Goal: Transaction & Acquisition: Purchase product/service

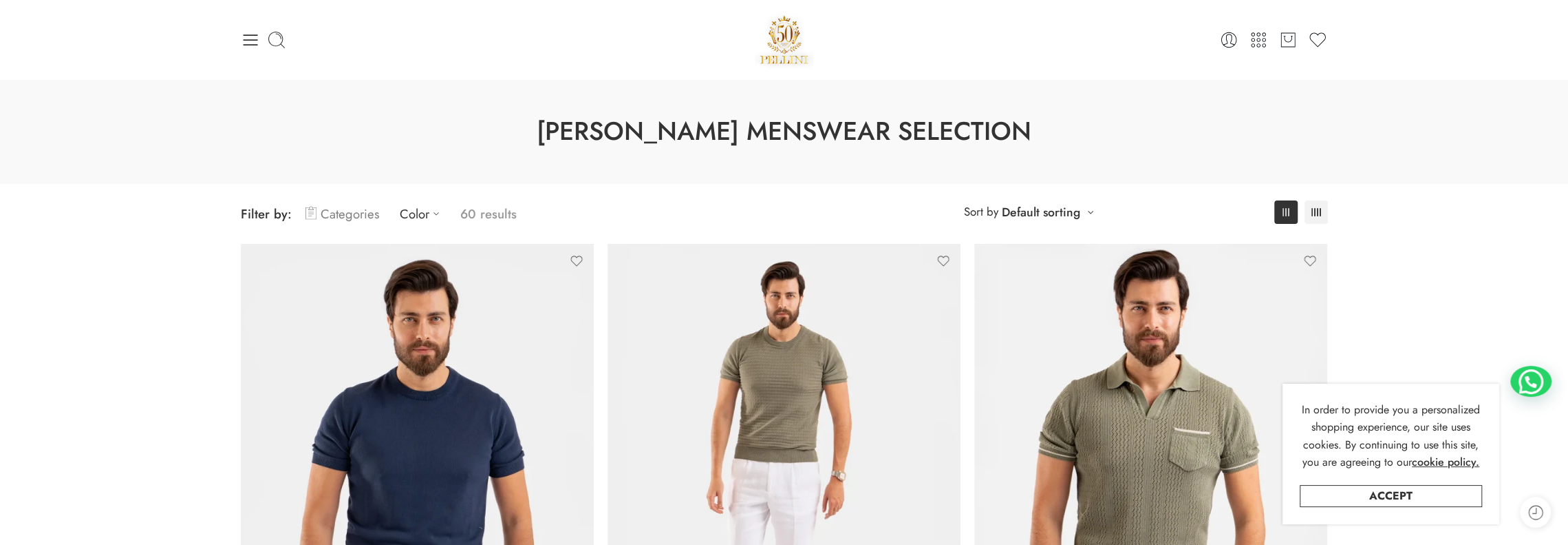
click at [345, 216] on link "Categories" at bounding box center [342, 214] width 74 height 32
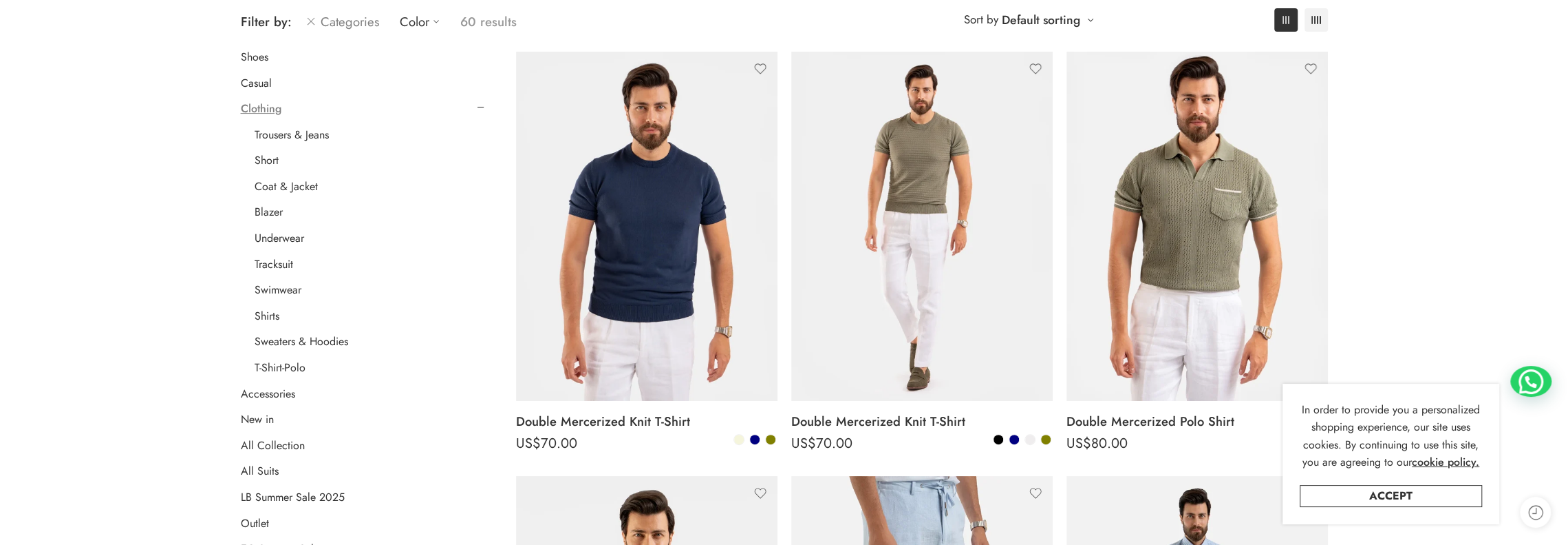
scroll to position [275, 0]
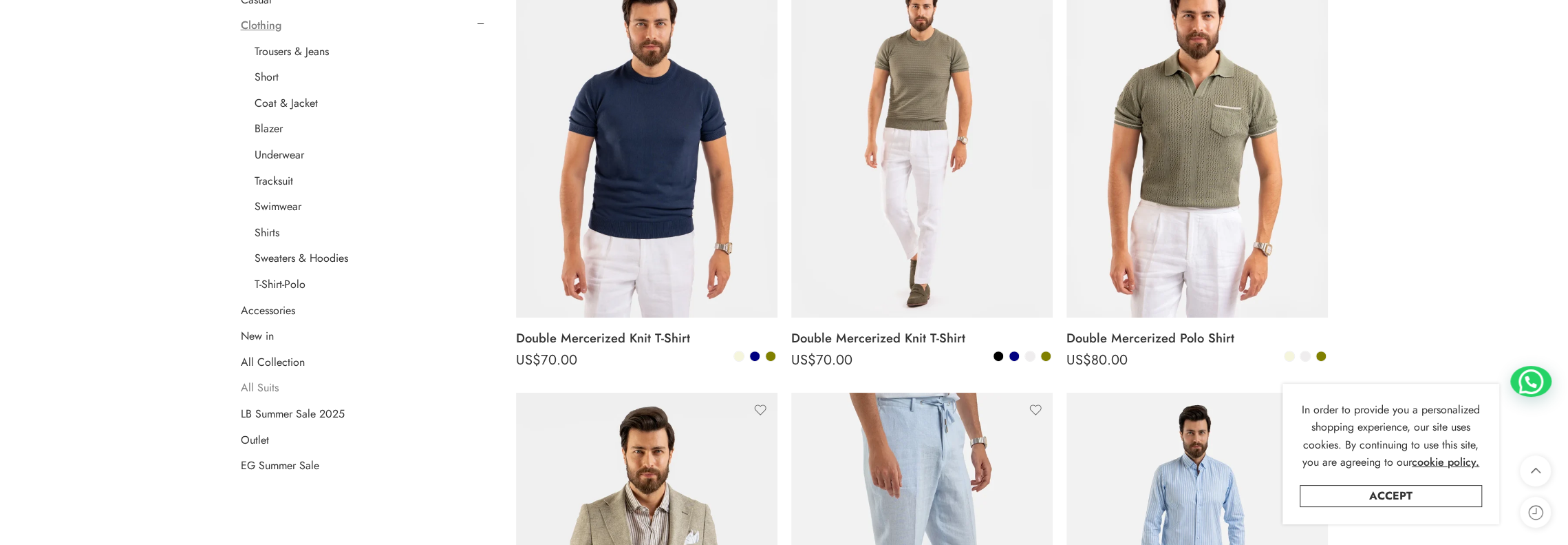
click at [262, 389] on link "All Suits" at bounding box center [260, 387] width 38 height 14
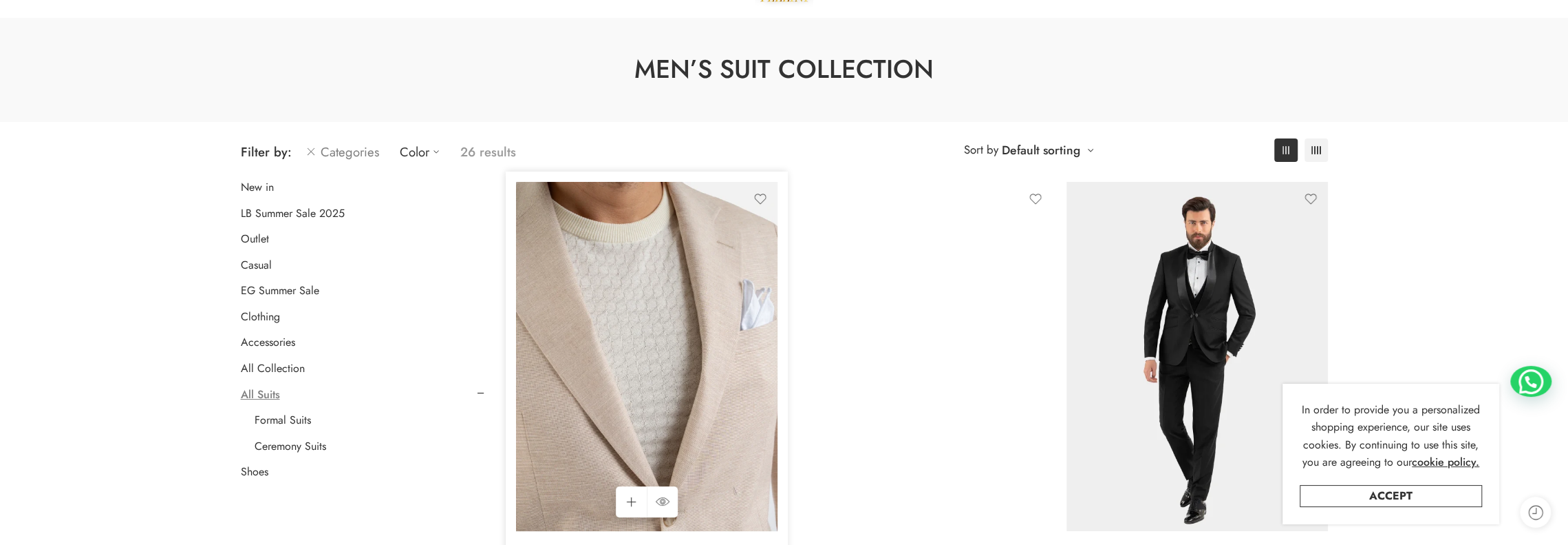
scroll to position [138, 0]
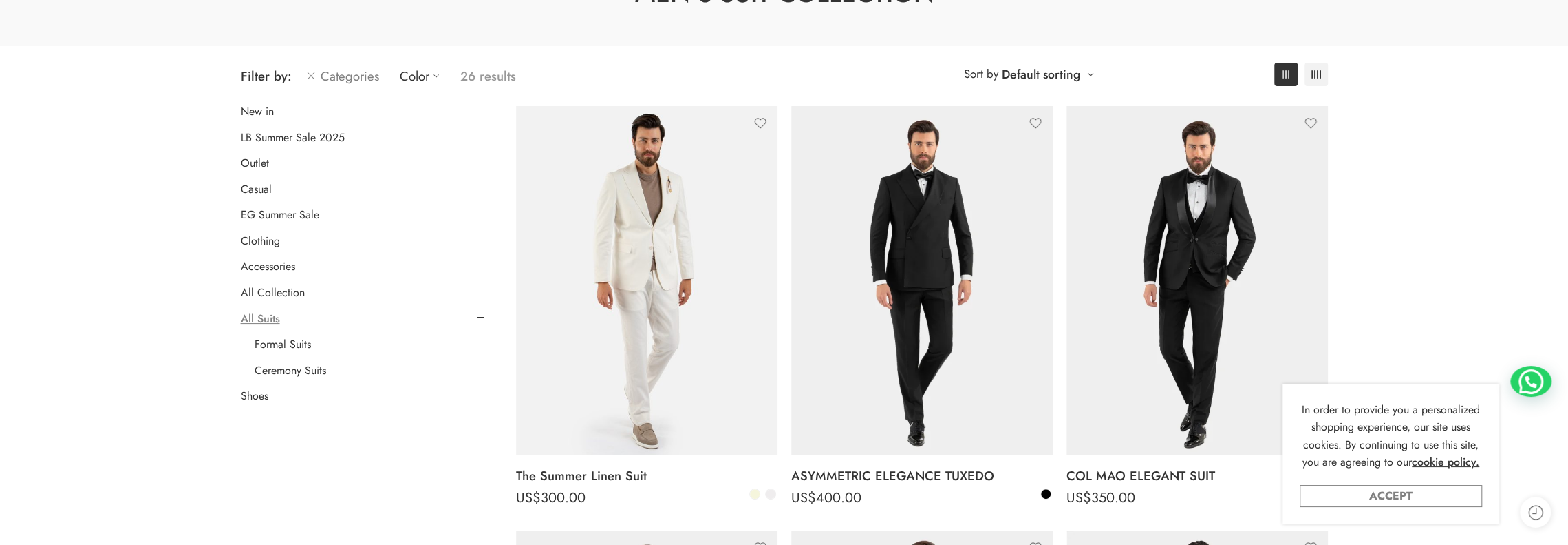
click at [1393, 503] on link "Accept" at bounding box center [1391, 495] width 183 height 22
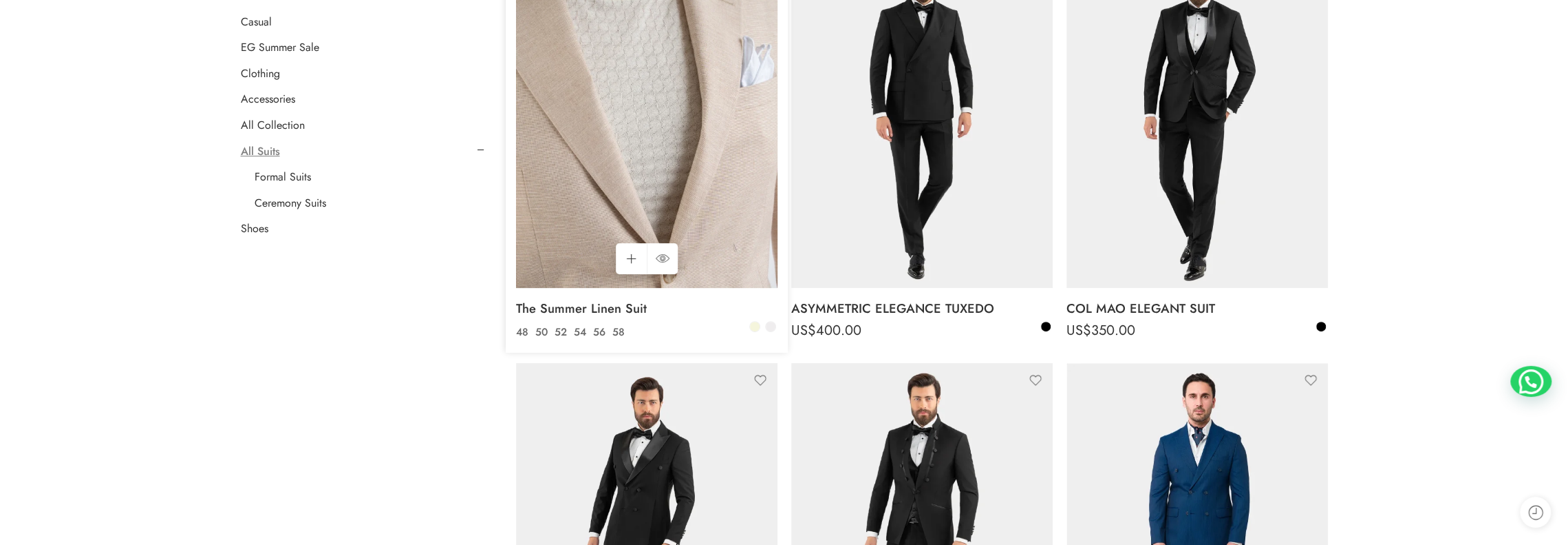
scroll to position [344, 0]
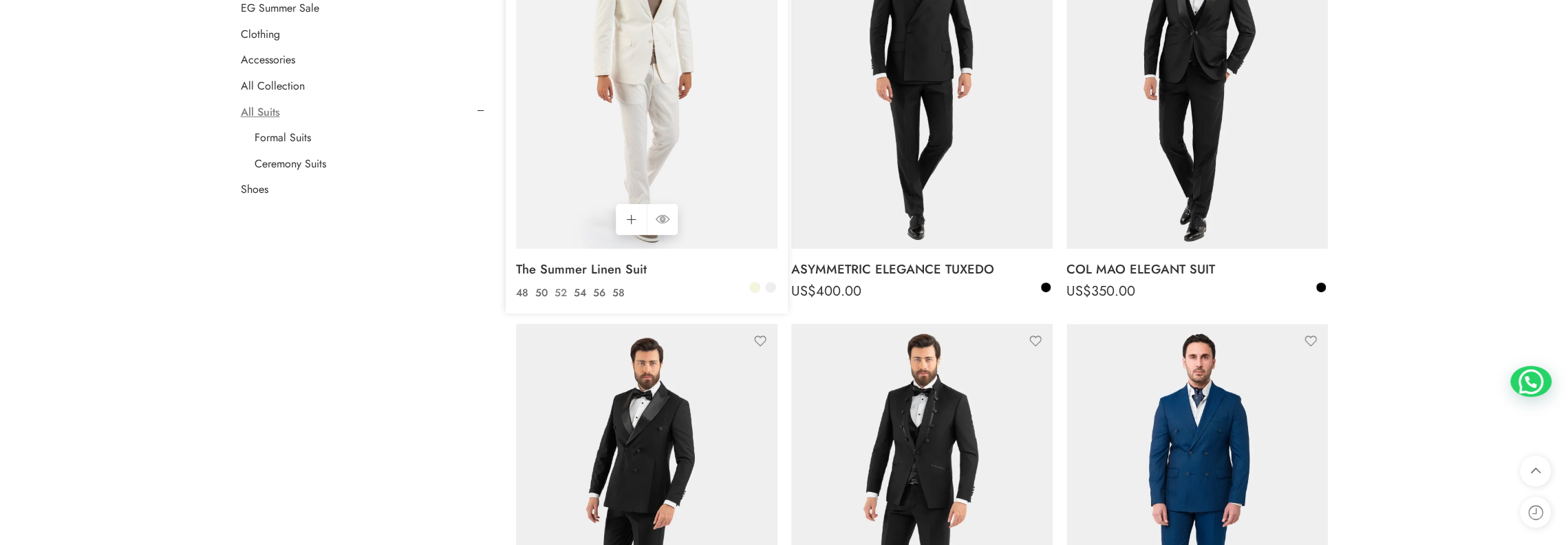
click at [560, 294] on link "52" at bounding box center [561, 292] width 19 height 16
click at [563, 293] on link "52" at bounding box center [561, 292] width 19 height 16
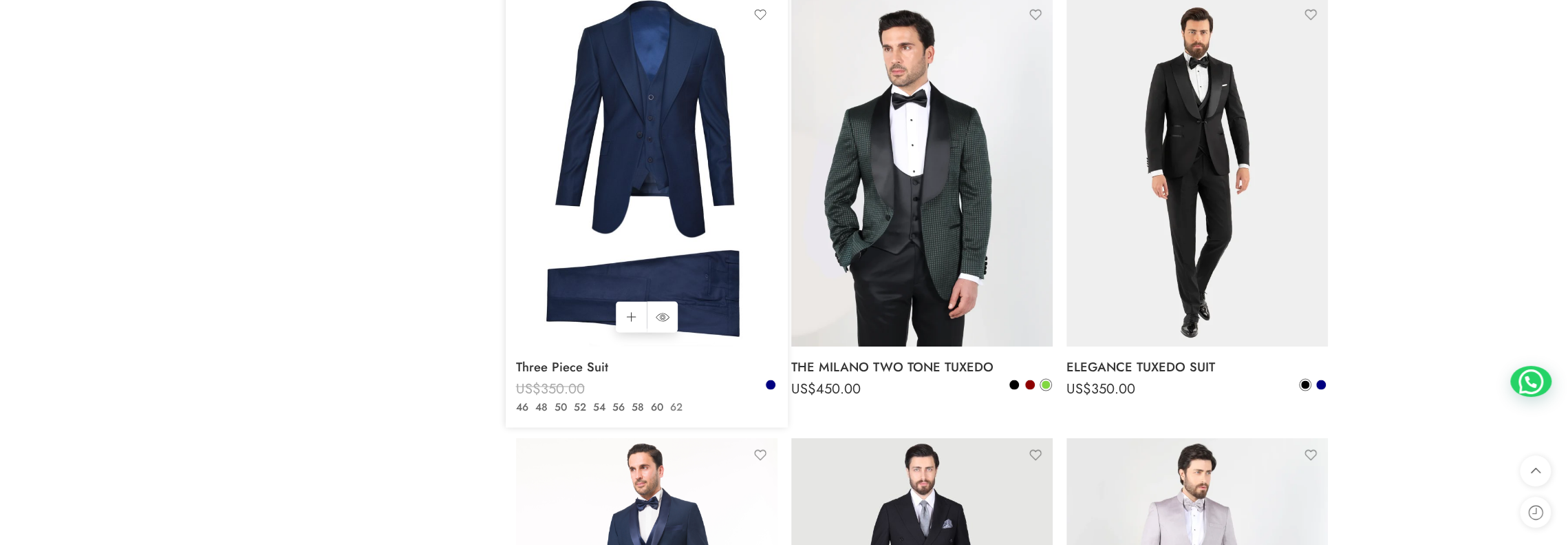
scroll to position [2410, 0]
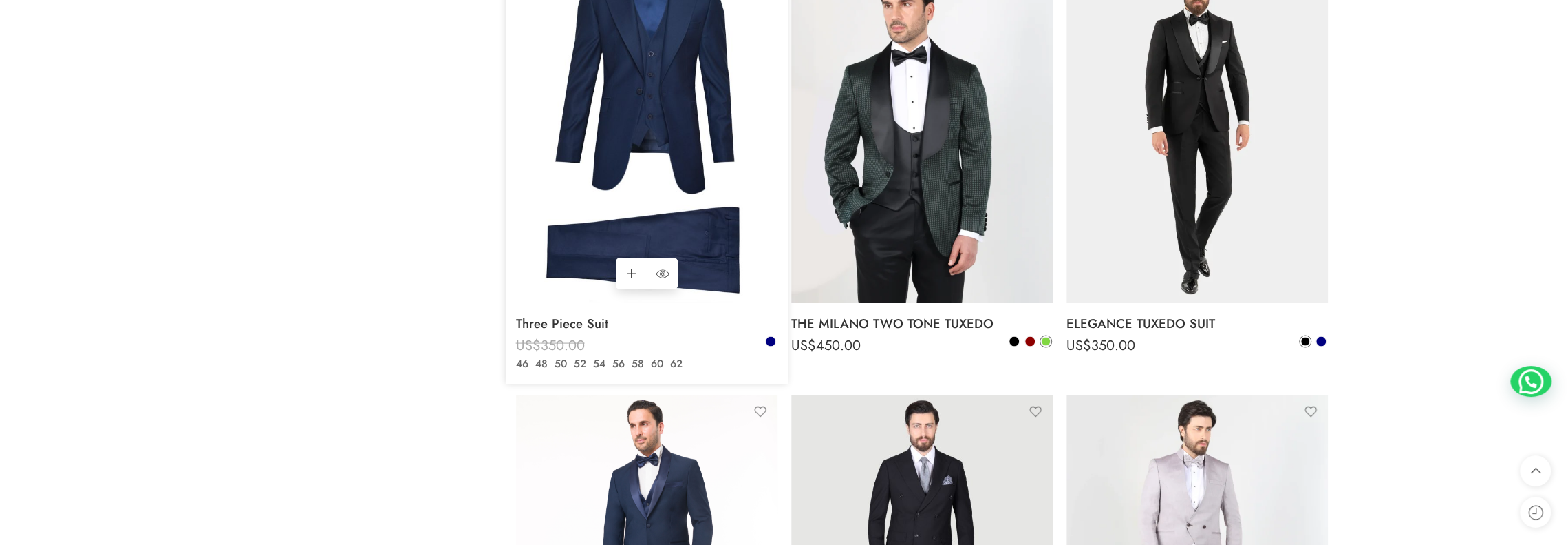
click at [659, 121] on img at bounding box center [647, 129] width 262 height 349
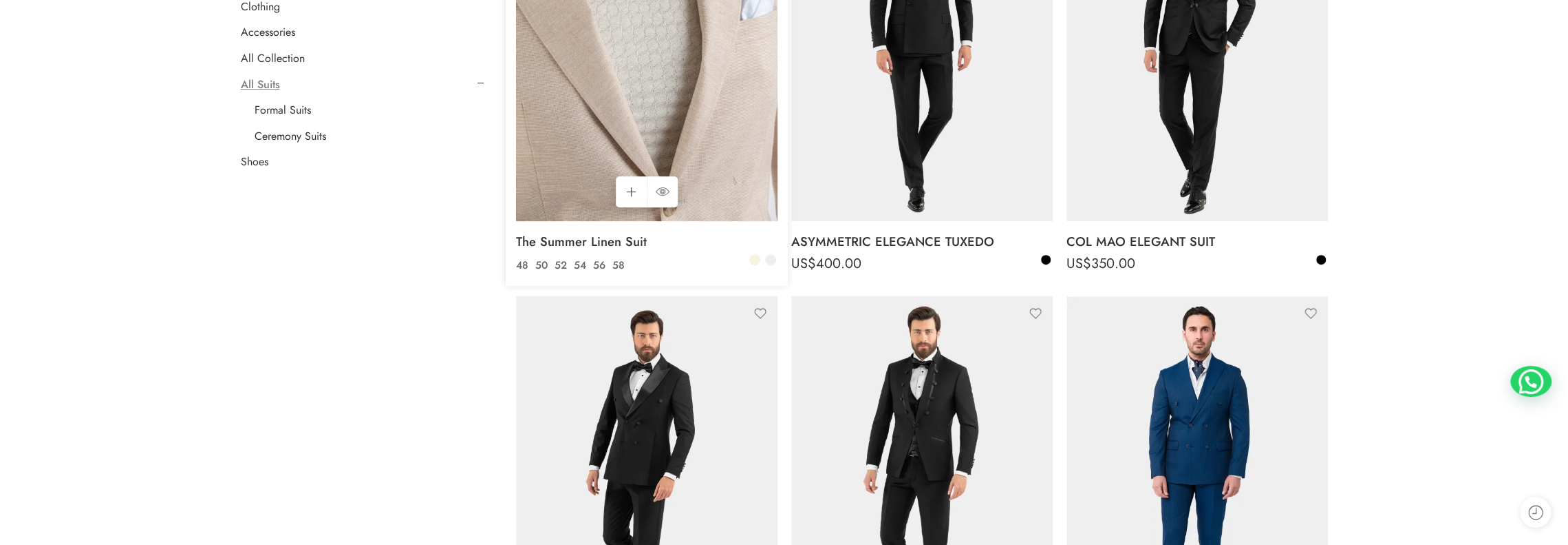
scroll to position [413, 0]
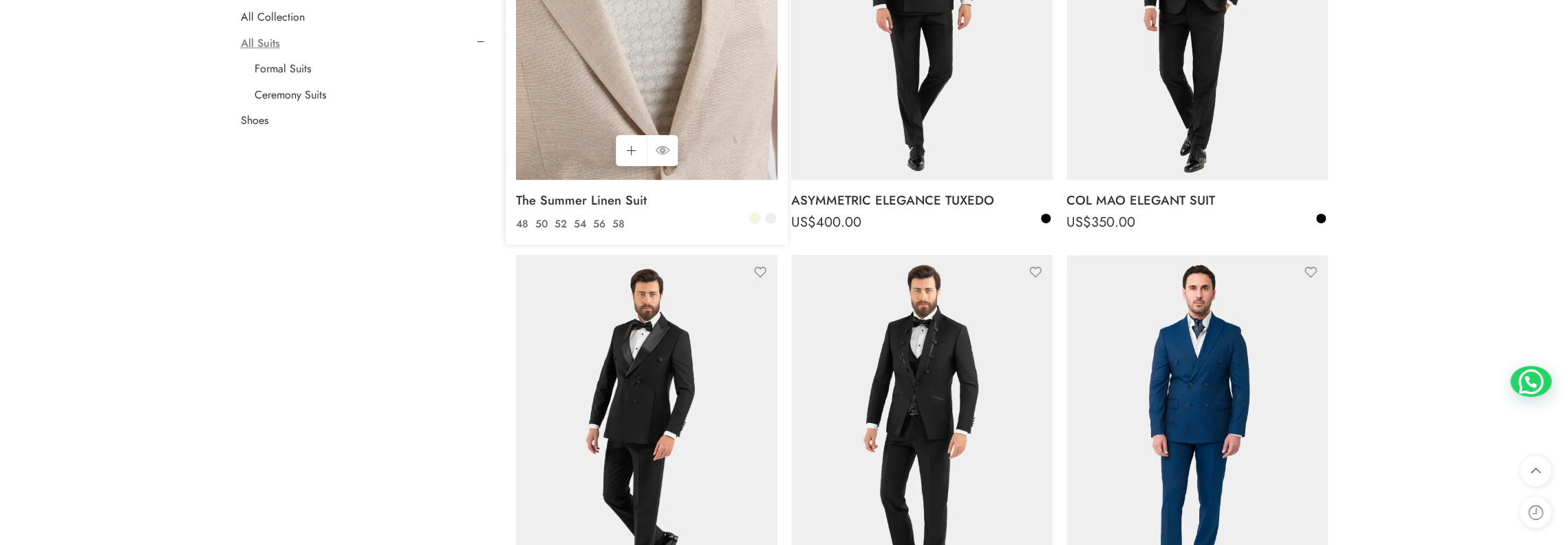
click at [653, 99] on img at bounding box center [647, 5] width 262 height 349
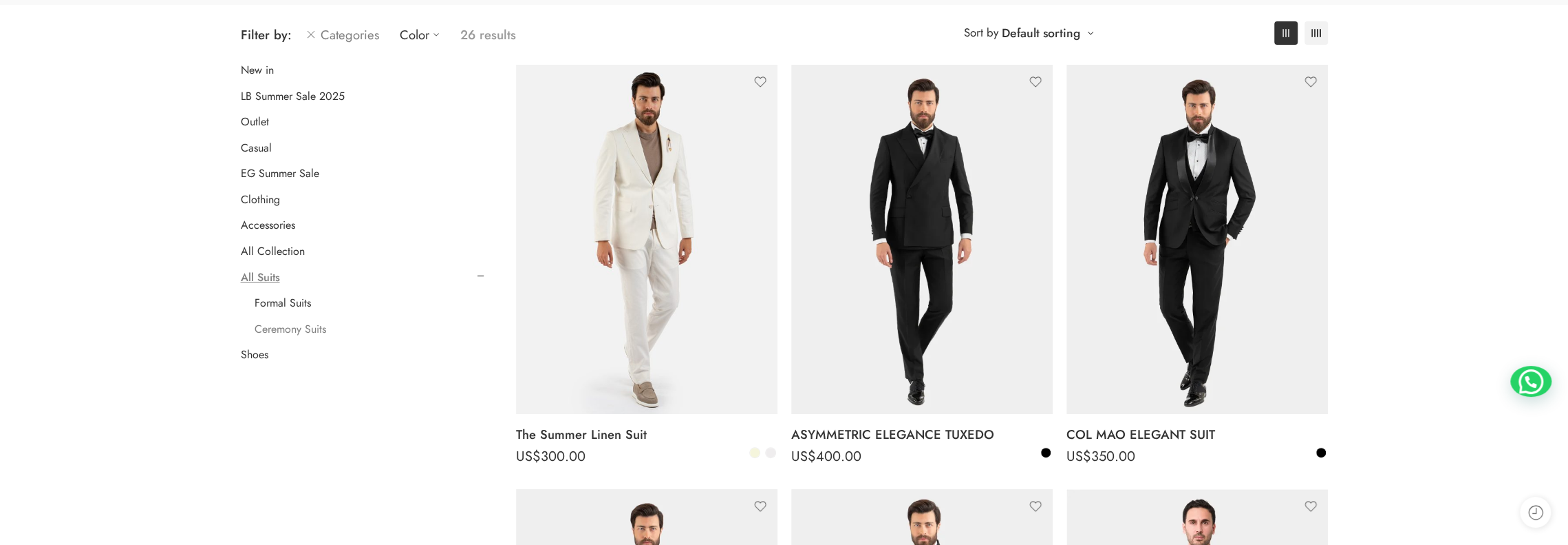
scroll to position [206, 0]
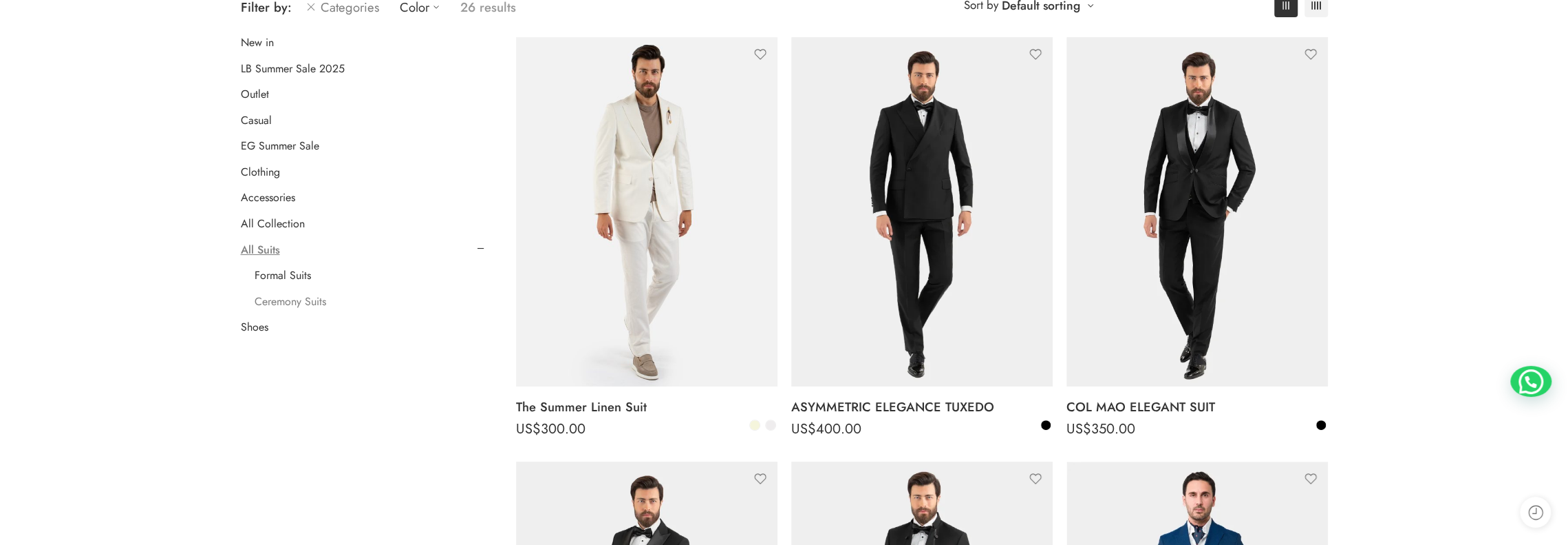
click at [297, 300] on link "Ceremony Suits" at bounding box center [290, 301] width 72 height 14
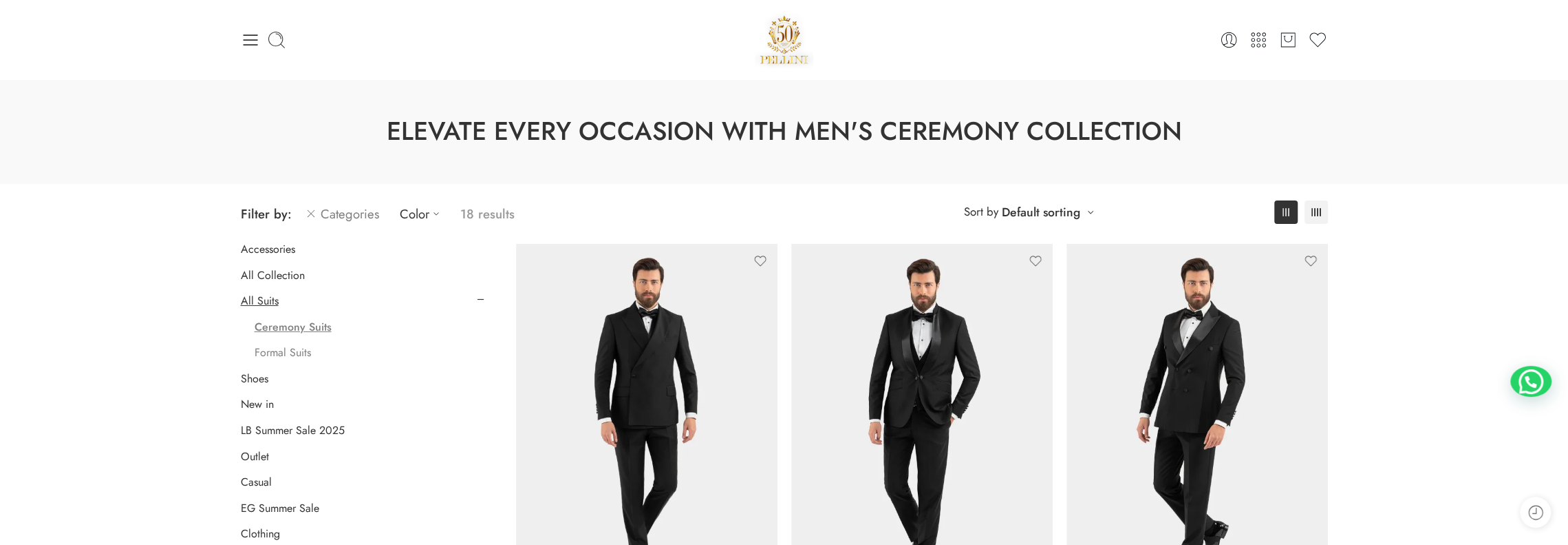
click at [284, 357] on link "Formal Suits" at bounding box center [283, 352] width 57 height 14
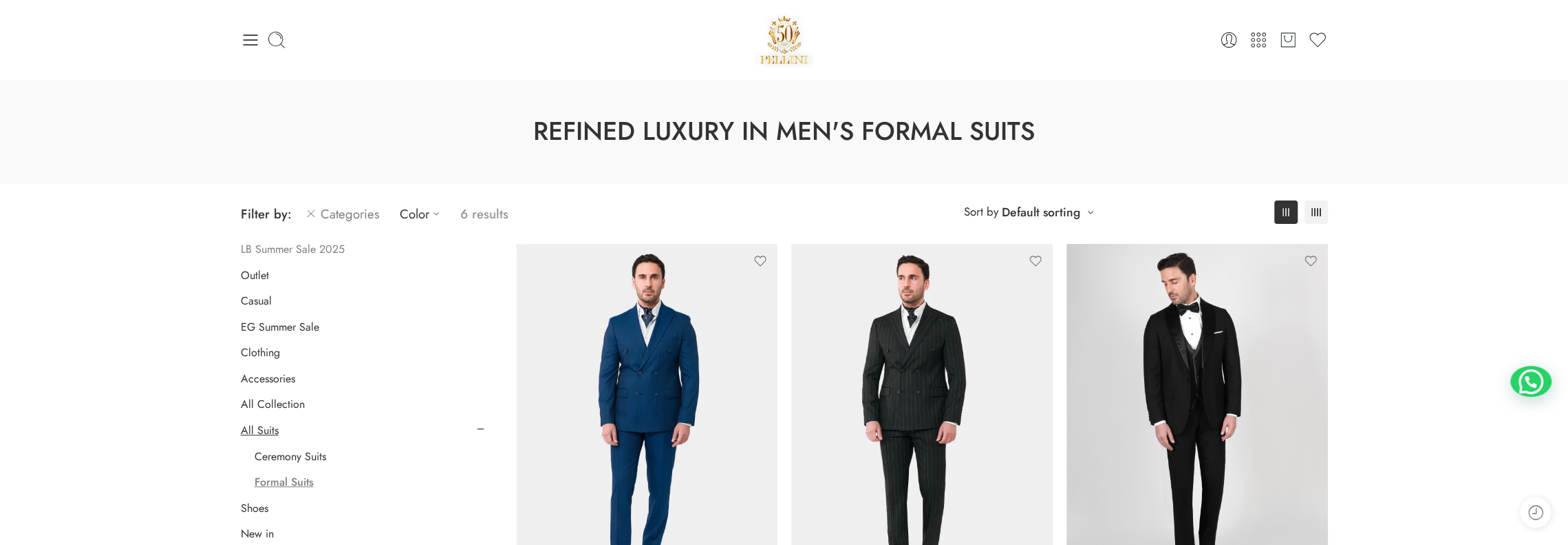
click at [258, 247] on link "LB Summer Sale 2025" at bounding box center [293, 249] width 104 height 14
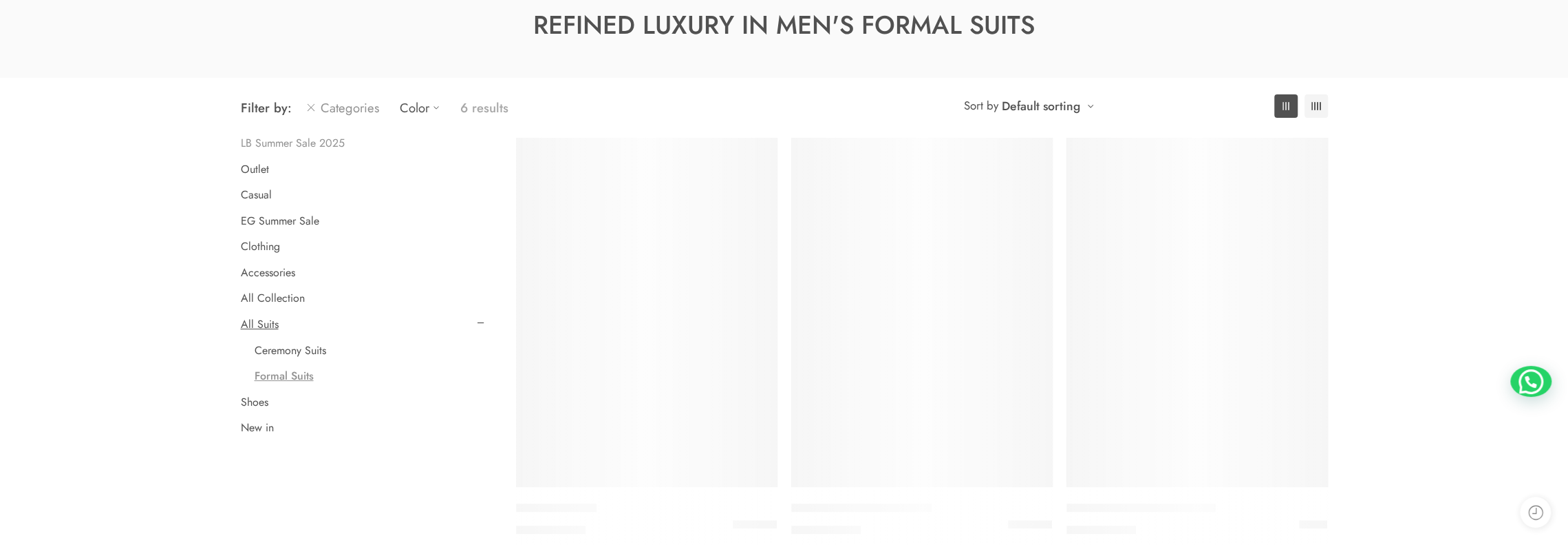
scroll to position [108, 0]
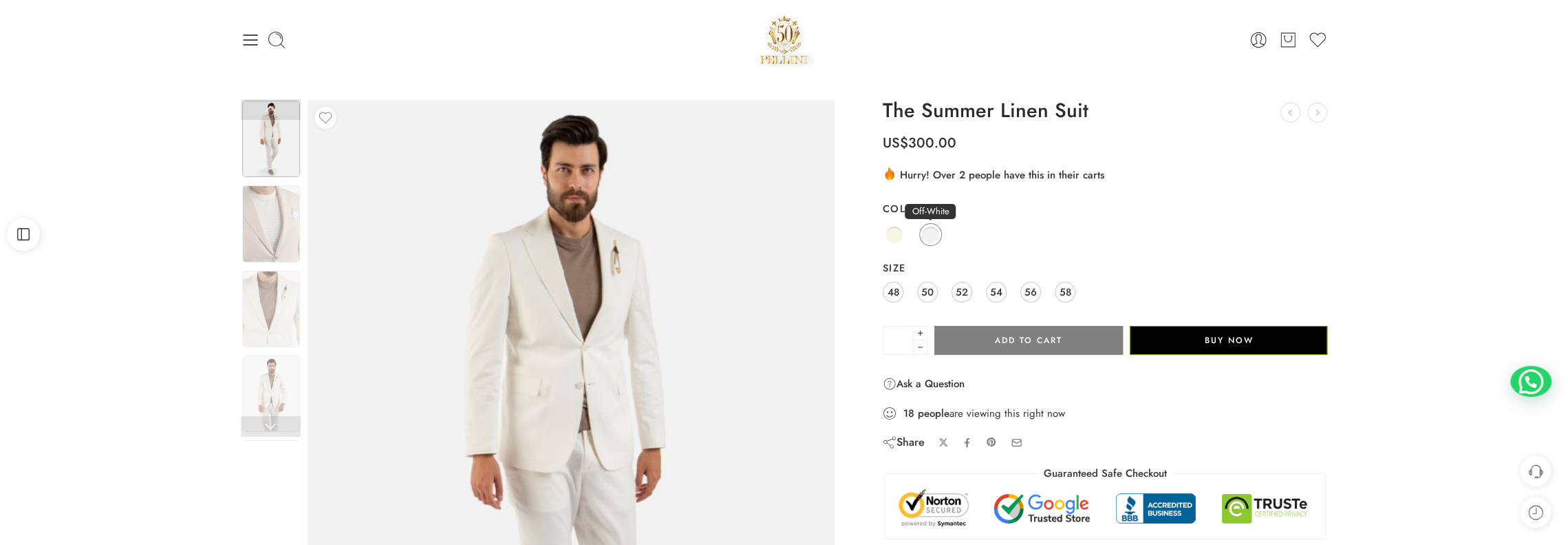
click at [924, 235] on span at bounding box center [931, 235] width 17 height 17
click at [931, 237] on span at bounding box center [931, 235] width 17 height 17
click at [891, 233] on span at bounding box center [895, 235] width 17 height 17
